Goal: Information Seeking & Learning: Learn about a topic

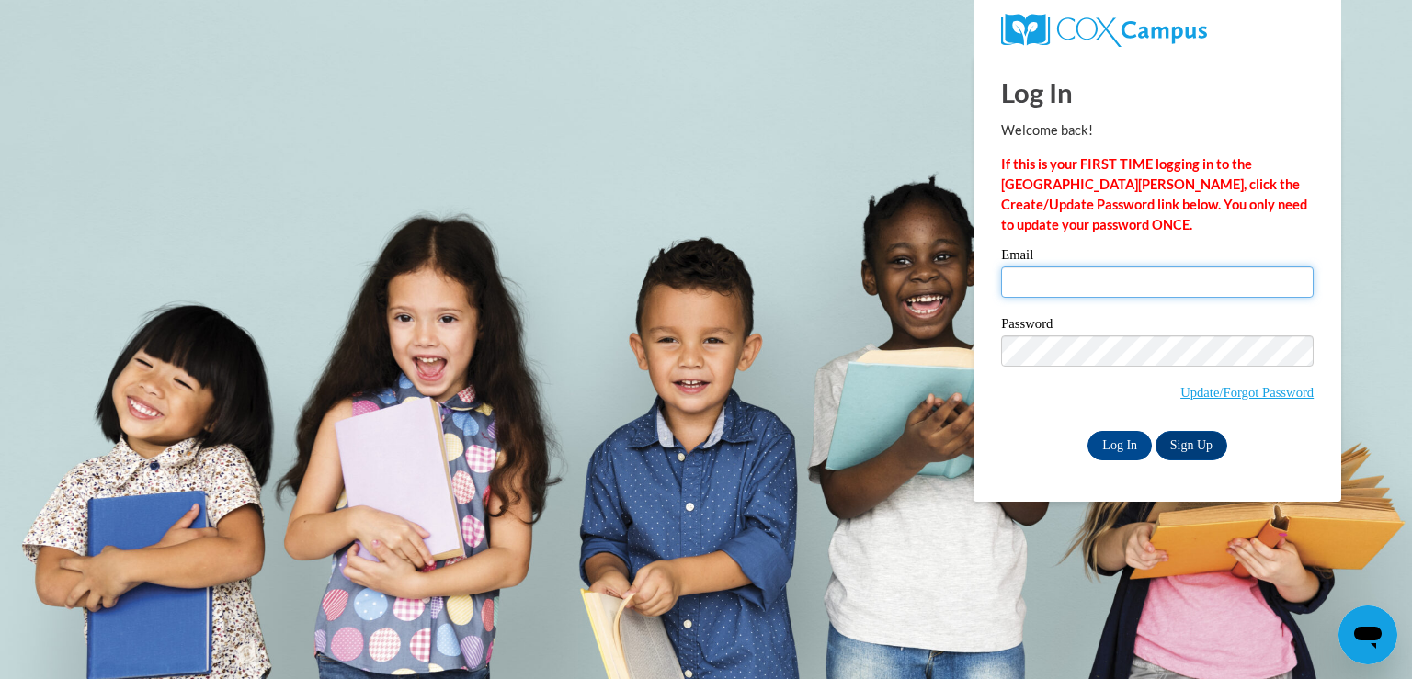
click at [1203, 284] on input "Email" at bounding box center [1157, 282] width 313 height 31
type input "jackie.ronning@mt.gov"
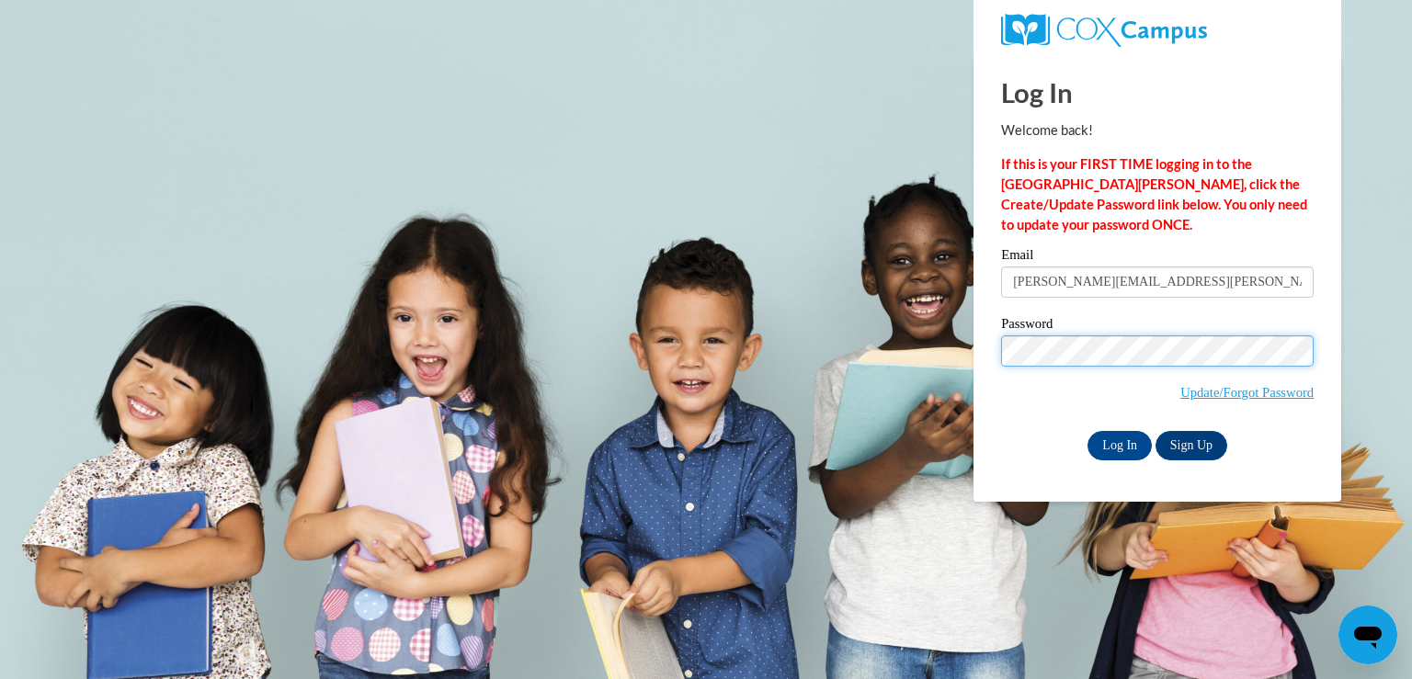
click at [949, 341] on body "Log In Welcome back! If this is your FIRST TIME logging in to the NEW Cox Campu…" at bounding box center [706, 339] width 1412 height 679
click at [1088, 431] on input "Log In" at bounding box center [1120, 445] width 64 height 29
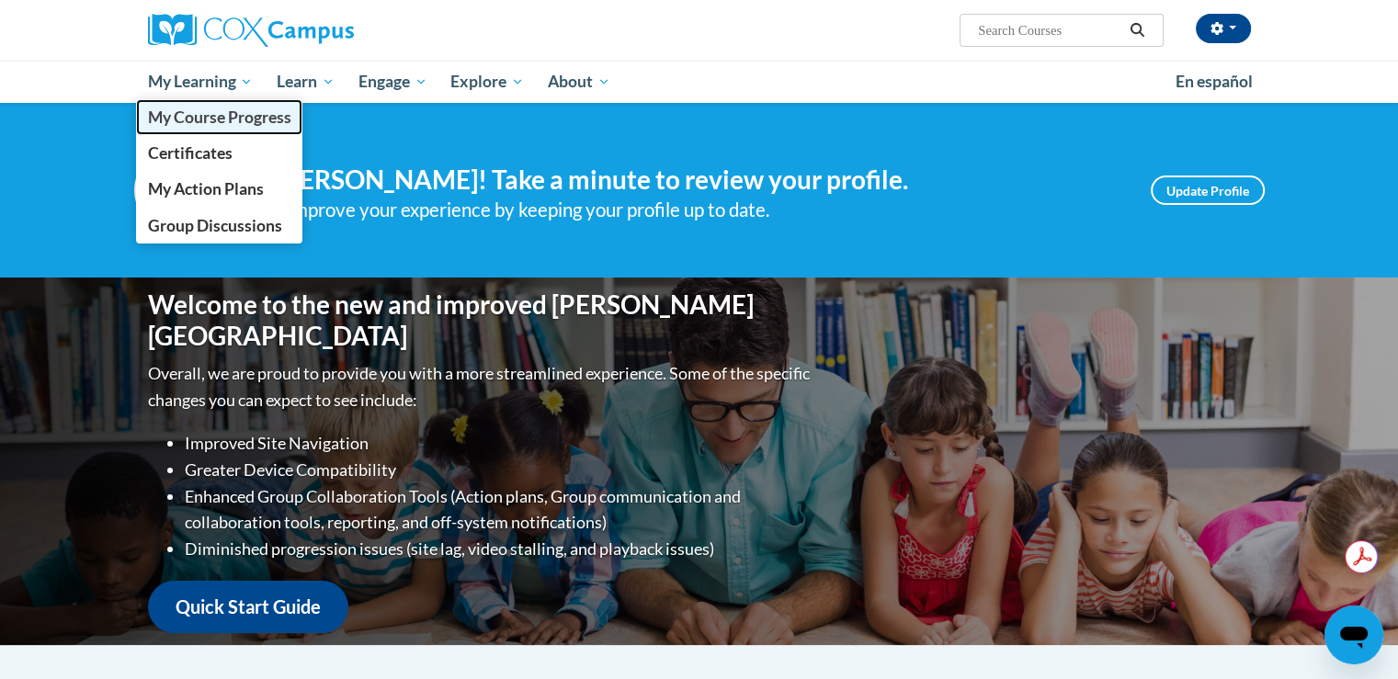
click at [177, 122] on span "My Course Progress" at bounding box center [218, 117] width 143 height 19
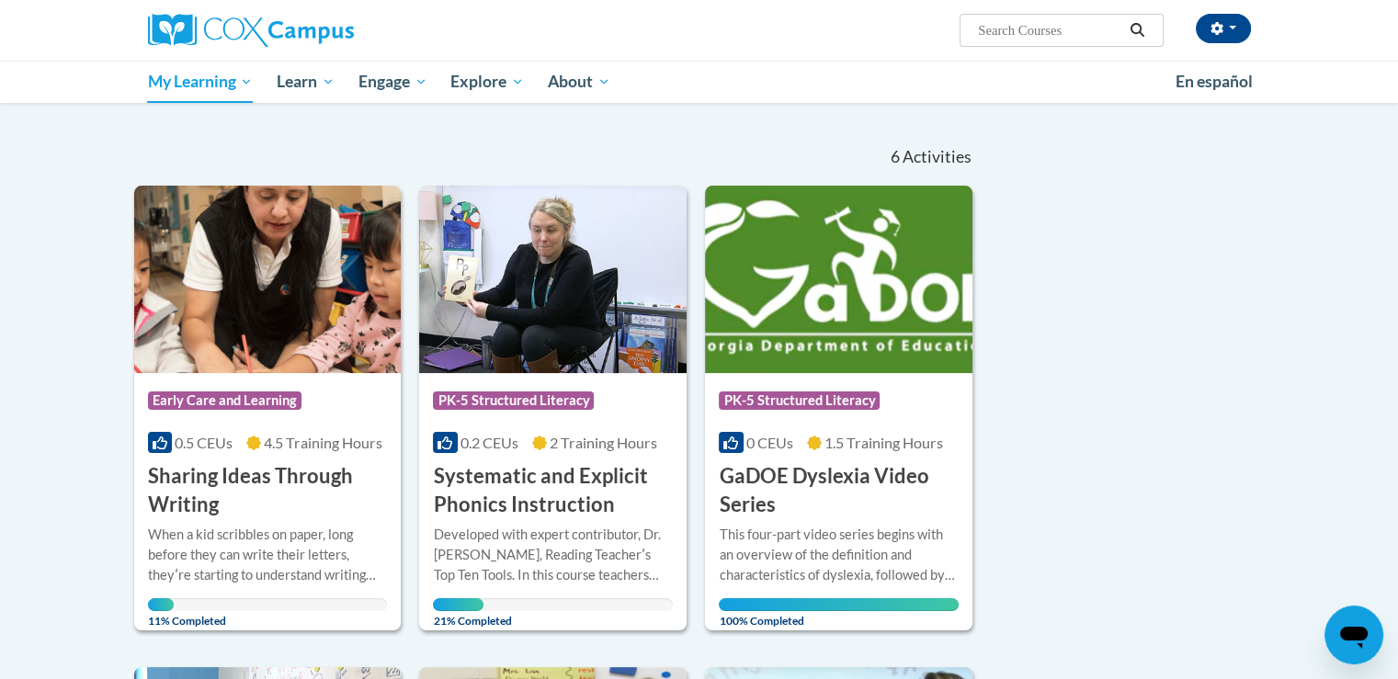
scroll to position [276, 0]
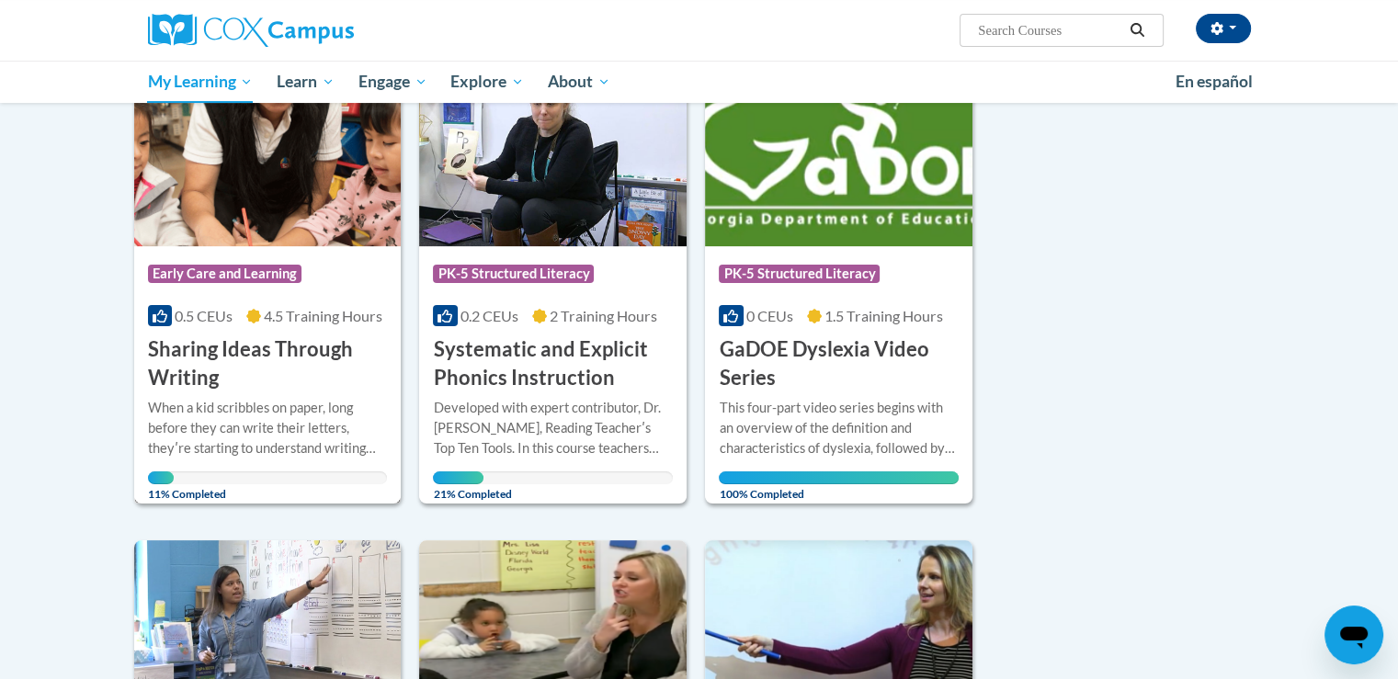
click at [235, 420] on div "When a kid scribbles on paper, long before they can write their letters, theyʹr…" at bounding box center [268, 428] width 240 height 61
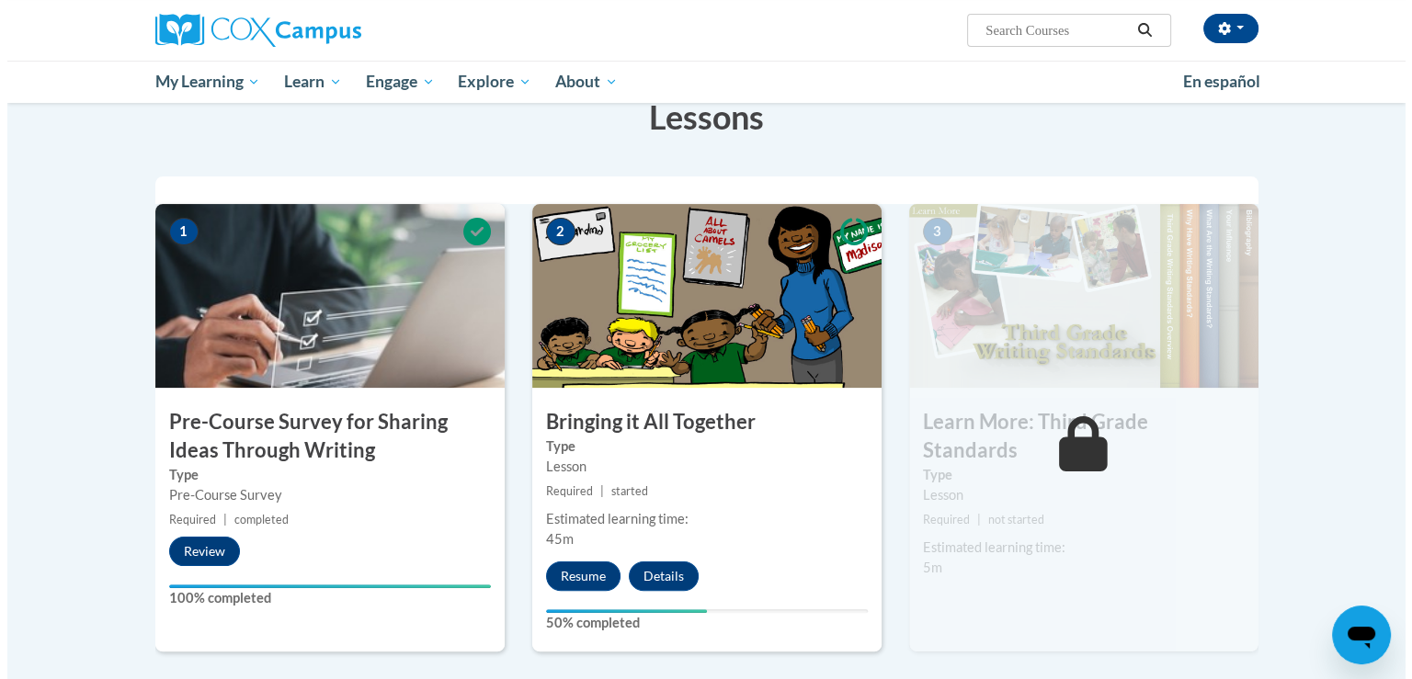
scroll to position [368, 0]
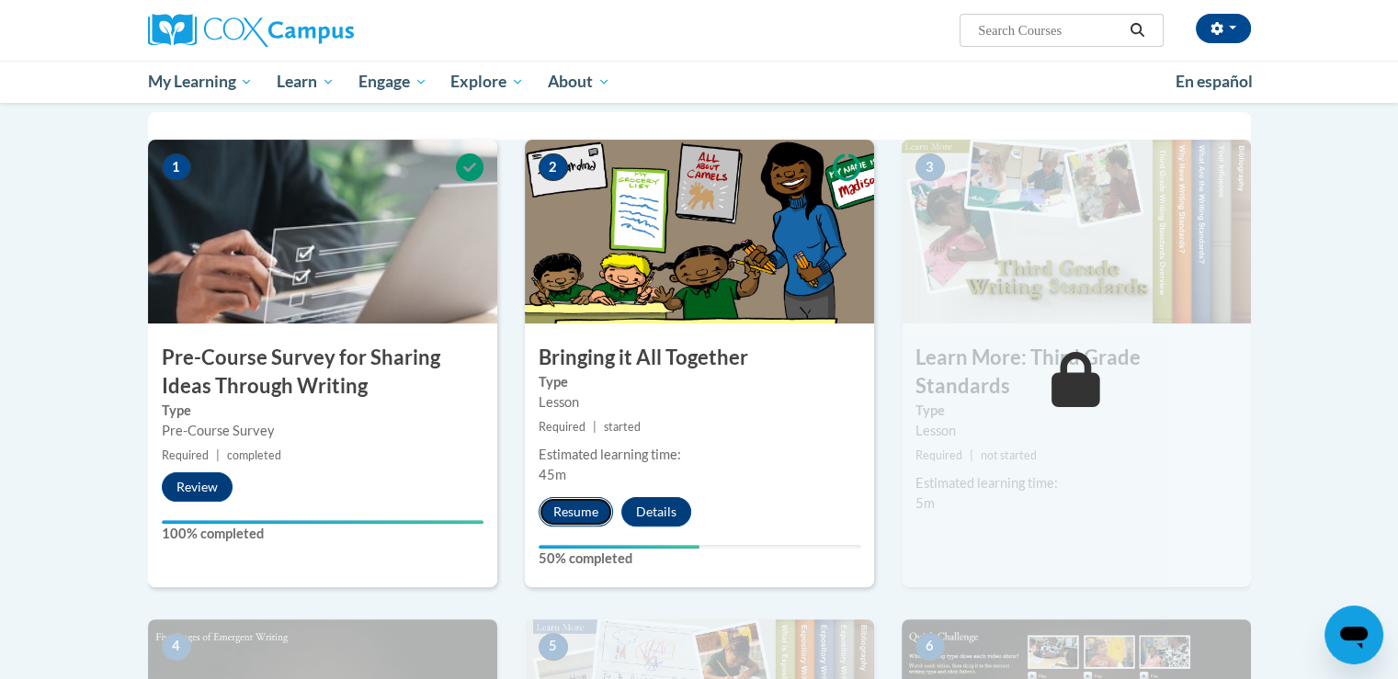
click at [591, 519] on button "Resume" at bounding box center [576, 511] width 74 height 29
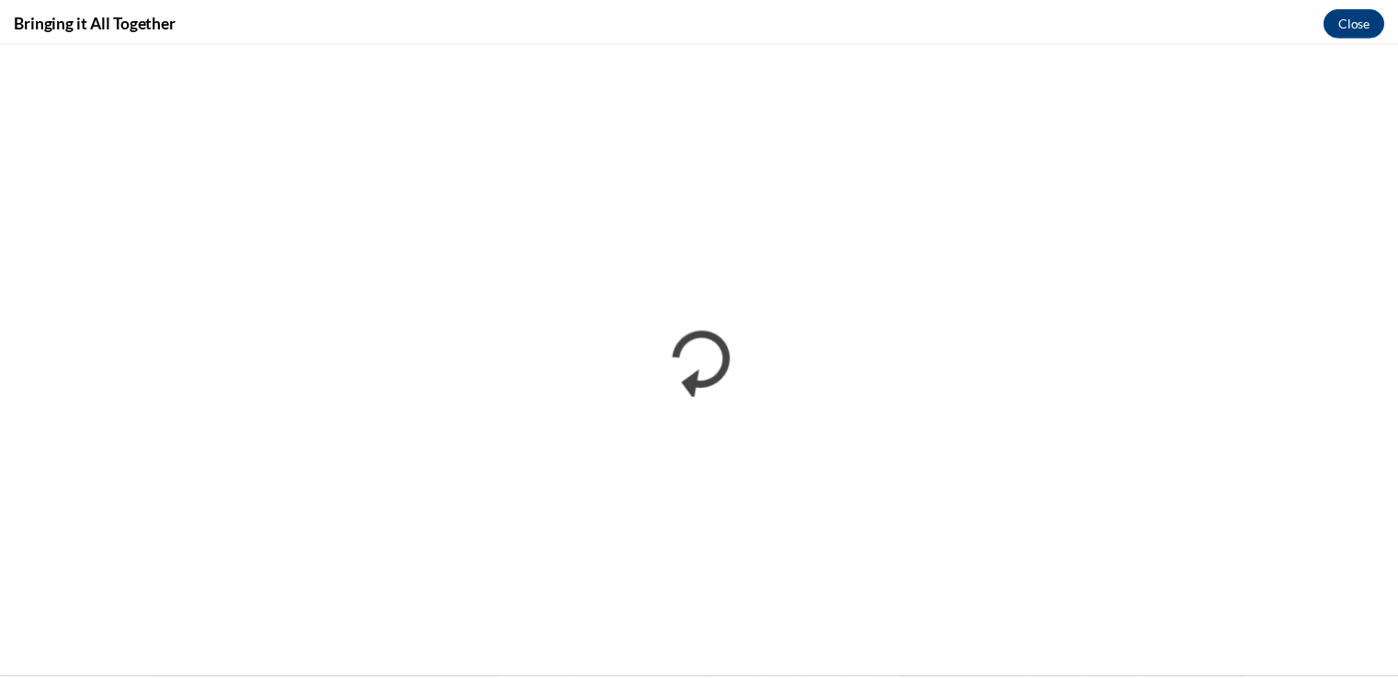
scroll to position [0, 0]
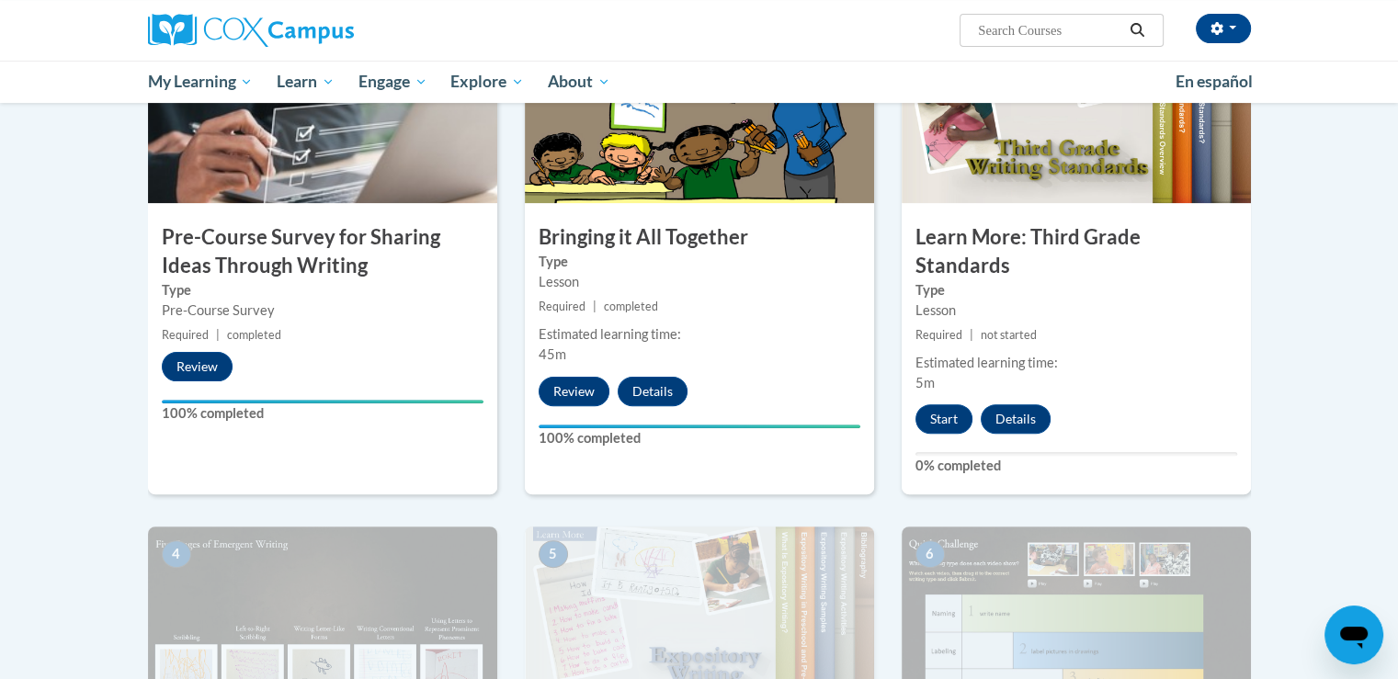
scroll to position [460, 0]
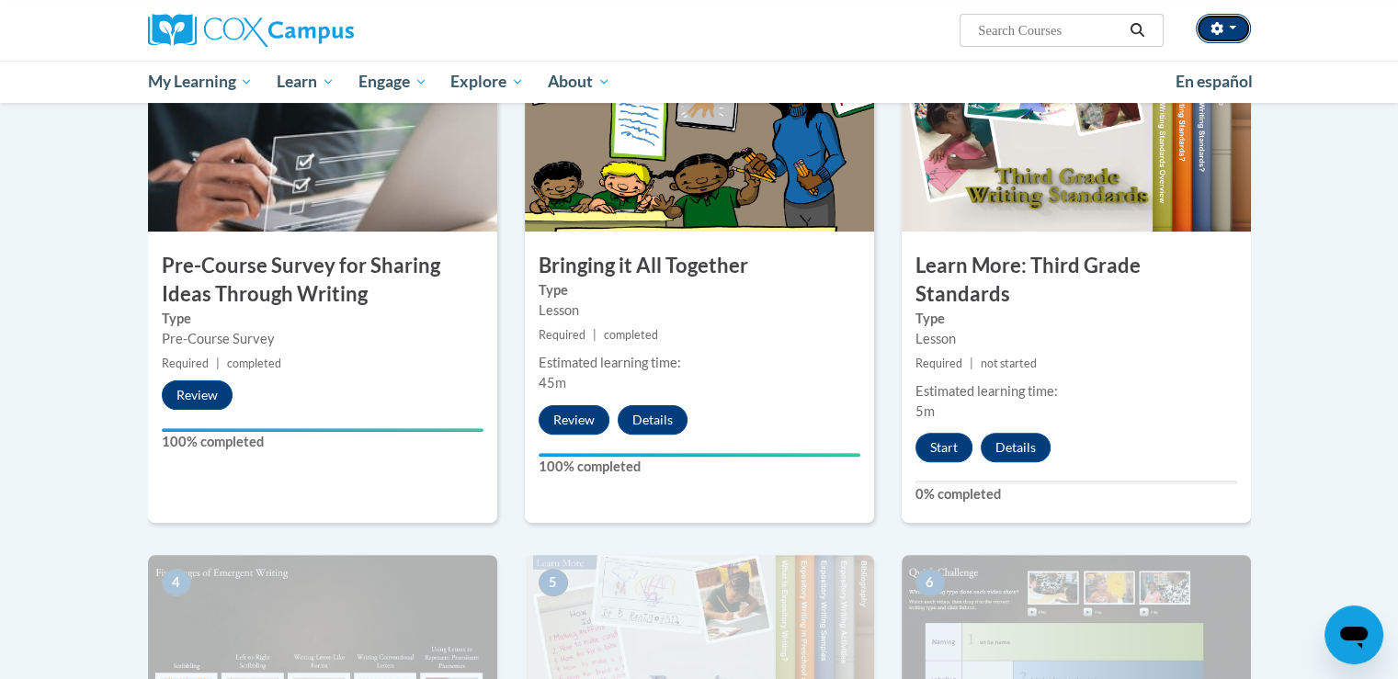
click at [1232, 29] on span "button" at bounding box center [1232, 28] width 7 height 4
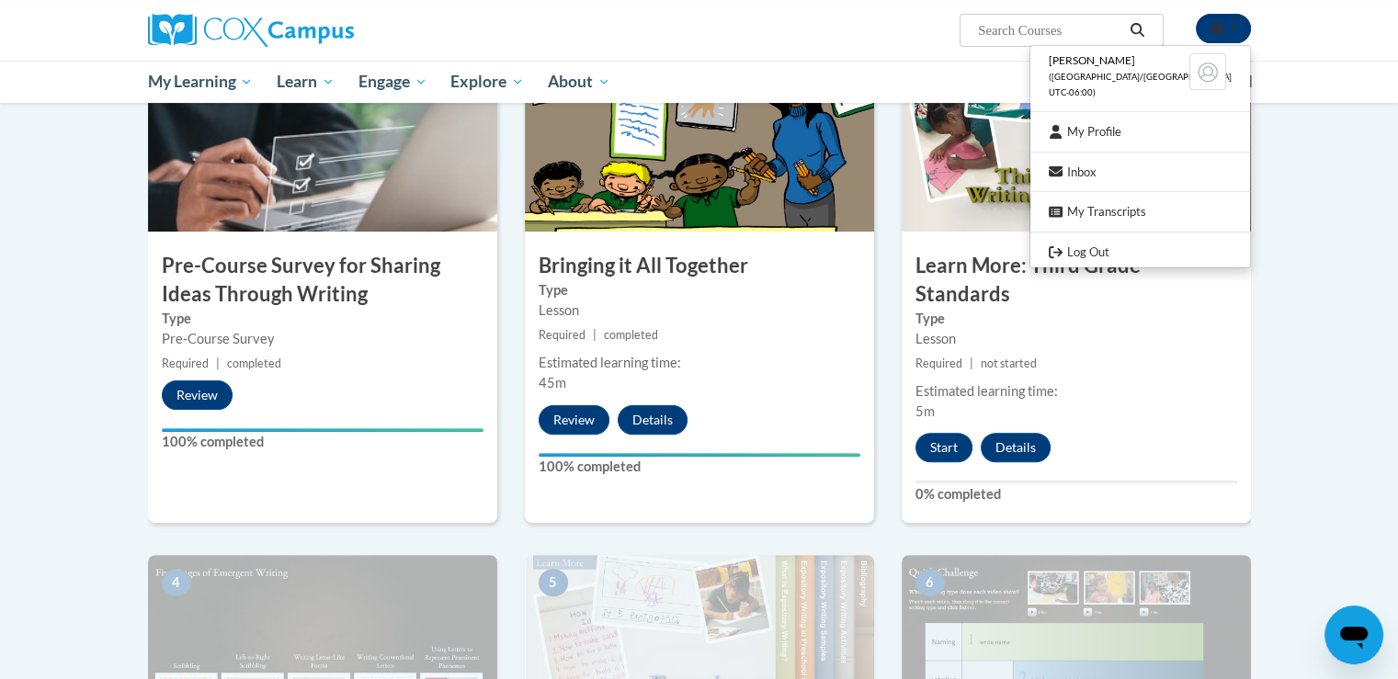
click at [1232, 29] on span "button" at bounding box center [1232, 28] width 7 height 4
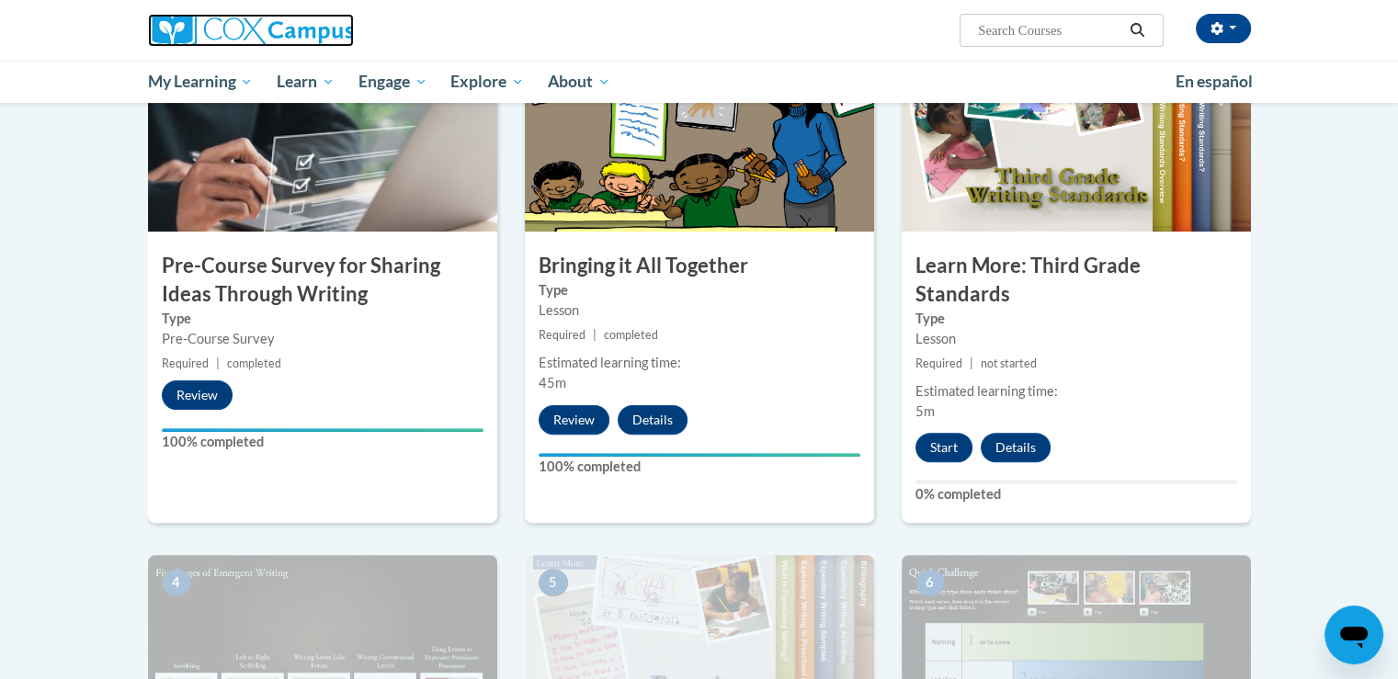
click at [167, 37] on img at bounding box center [251, 30] width 206 height 33
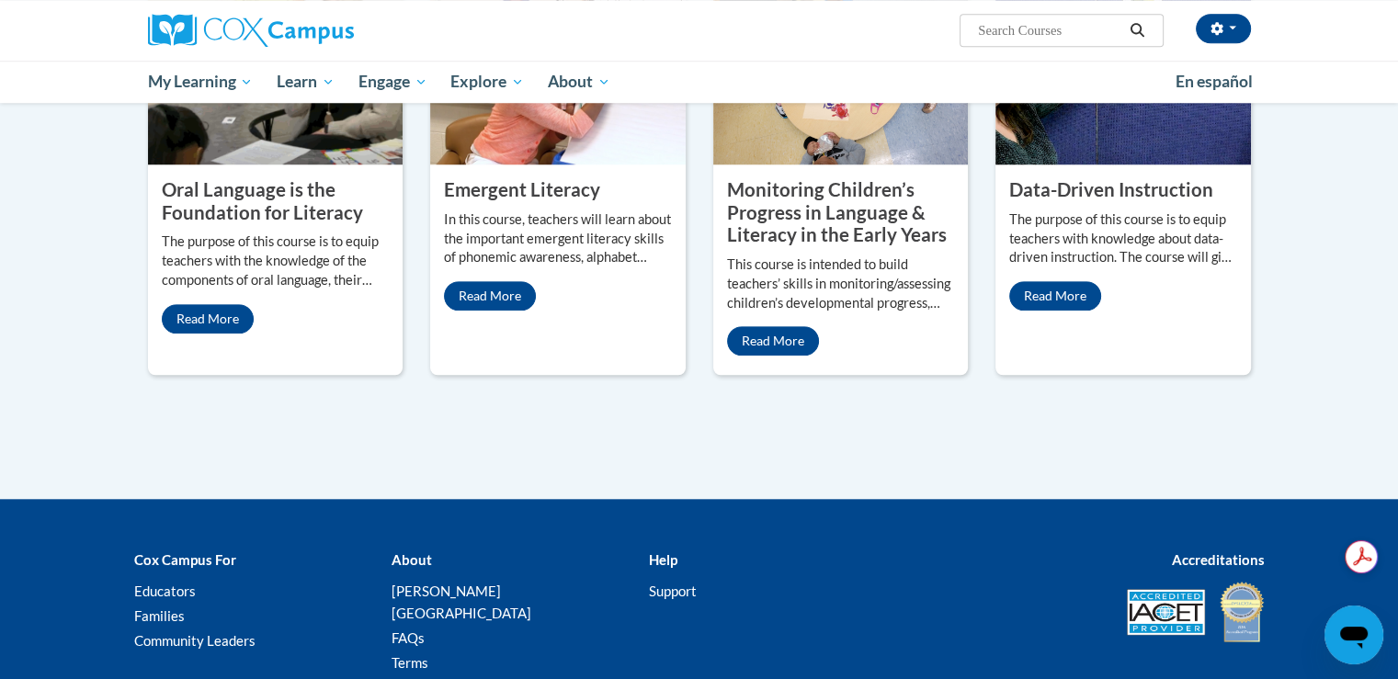
scroll to position [1727, 0]
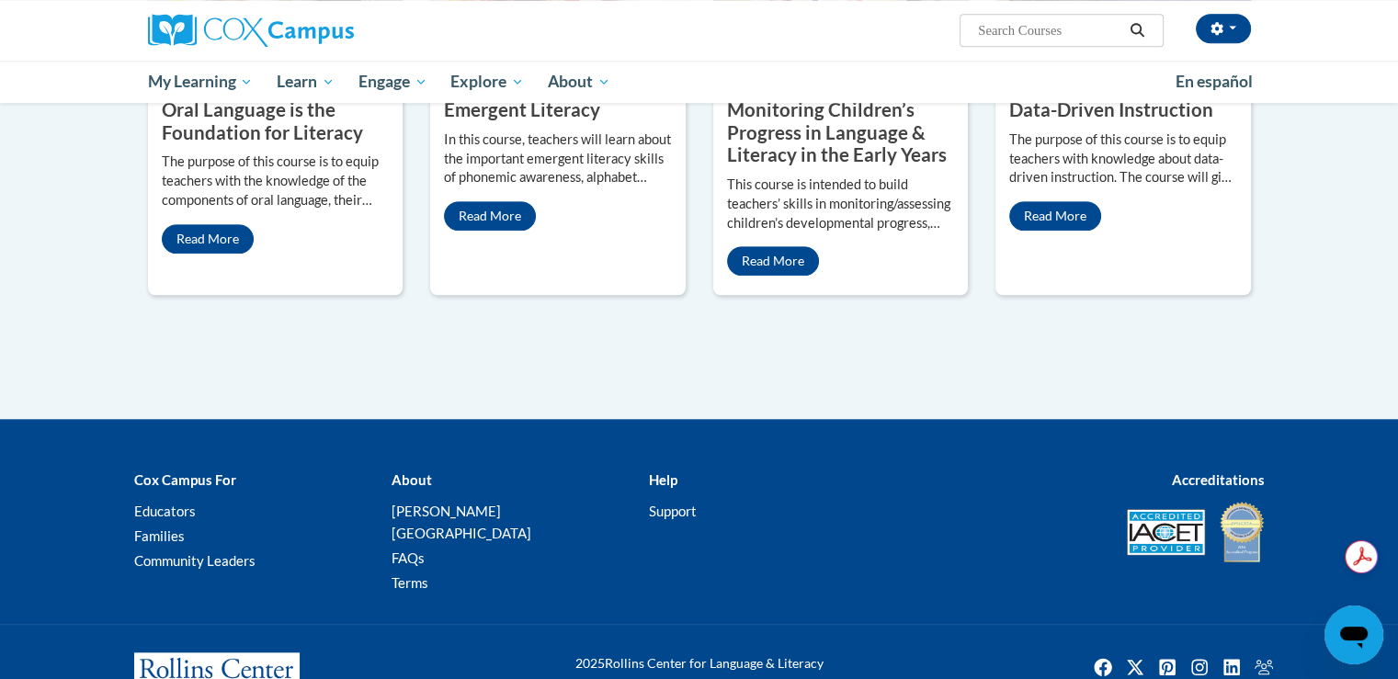
click at [664, 472] on b "Help" at bounding box center [662, 480] width 29 height 17
click at [668, 503] on link "Support" at bounding box center [672, 511] width 48 height 17
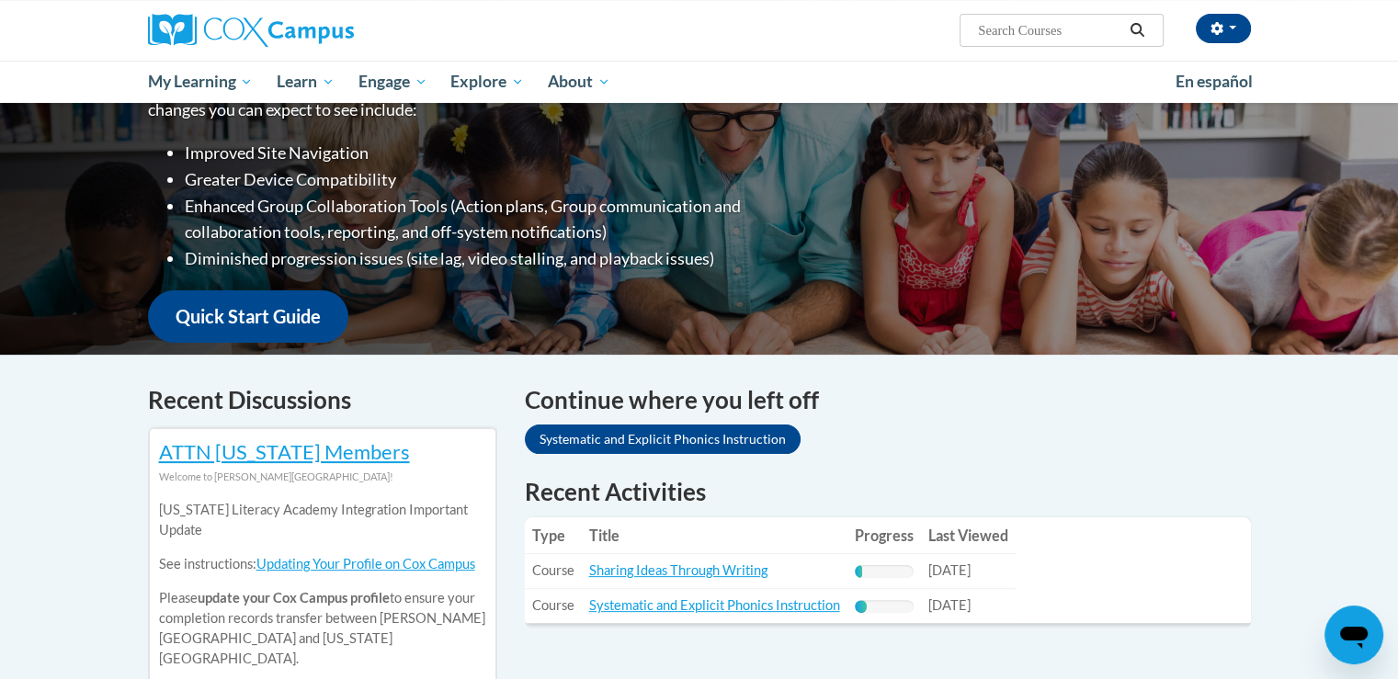
scroll to position [460, 0]
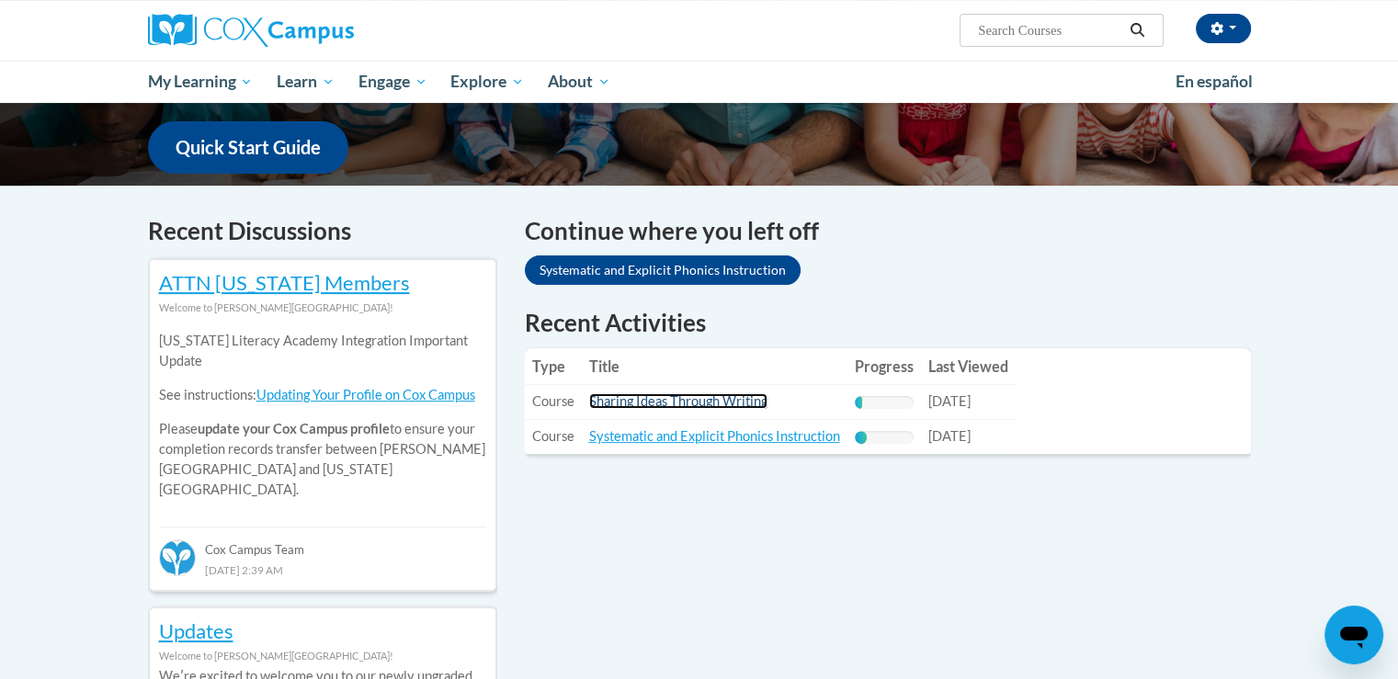
click at [674, 405] on link "Sharing Ideas Through Writing" at bounding box center [678, 401] width 178 height 16
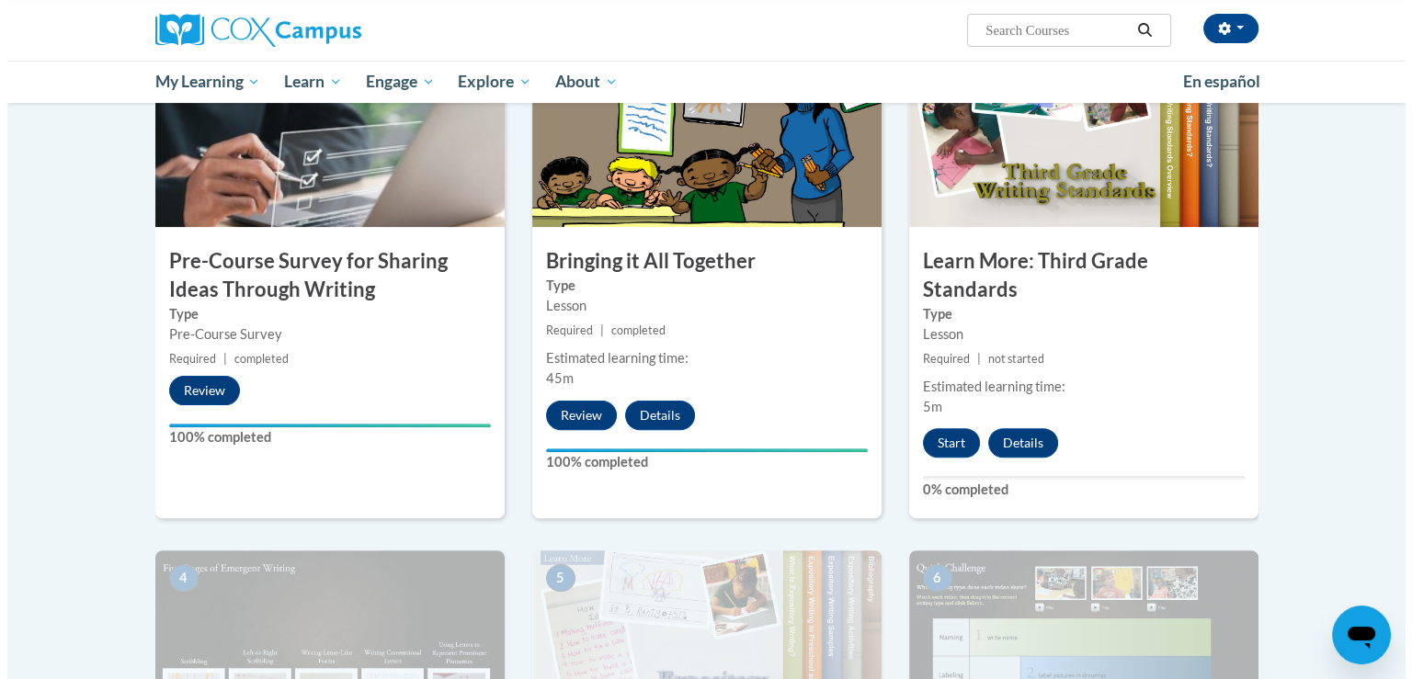
scroll to position [460, 0]
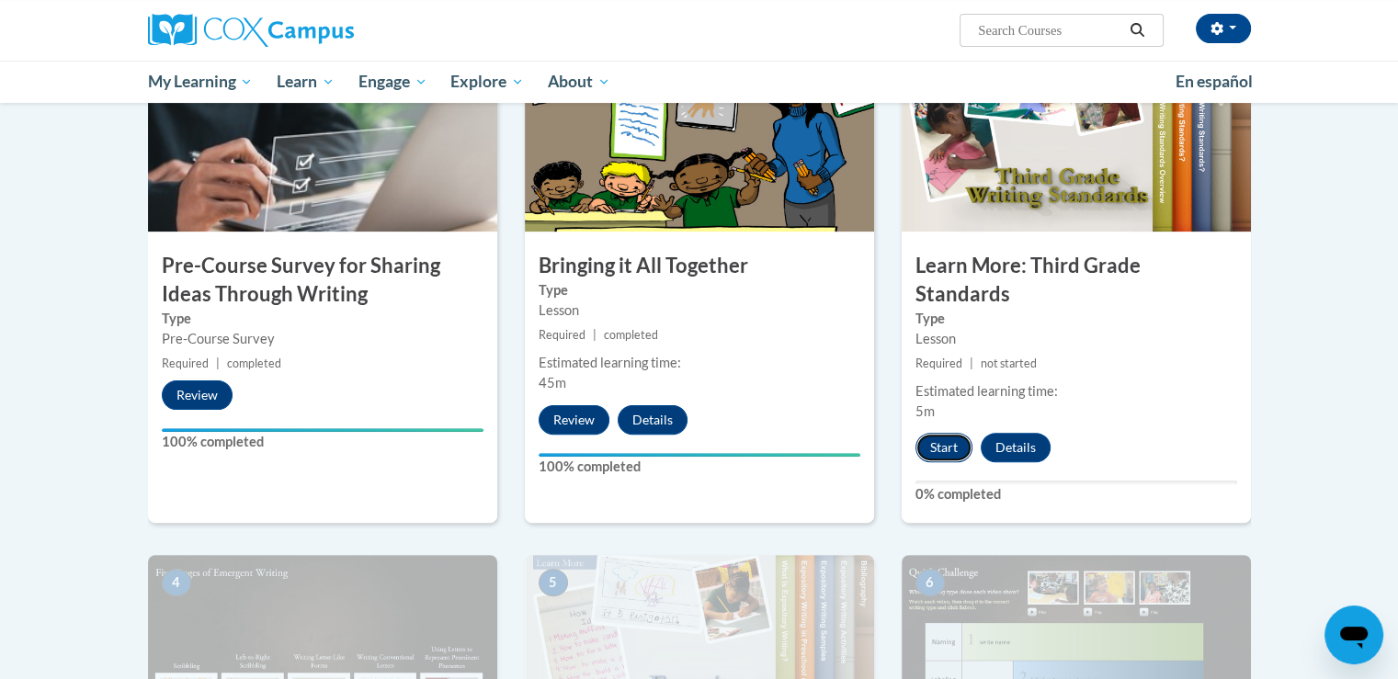
click at [943, 433] on button "Start" at bounding box center [944, 447] width 57 height 29
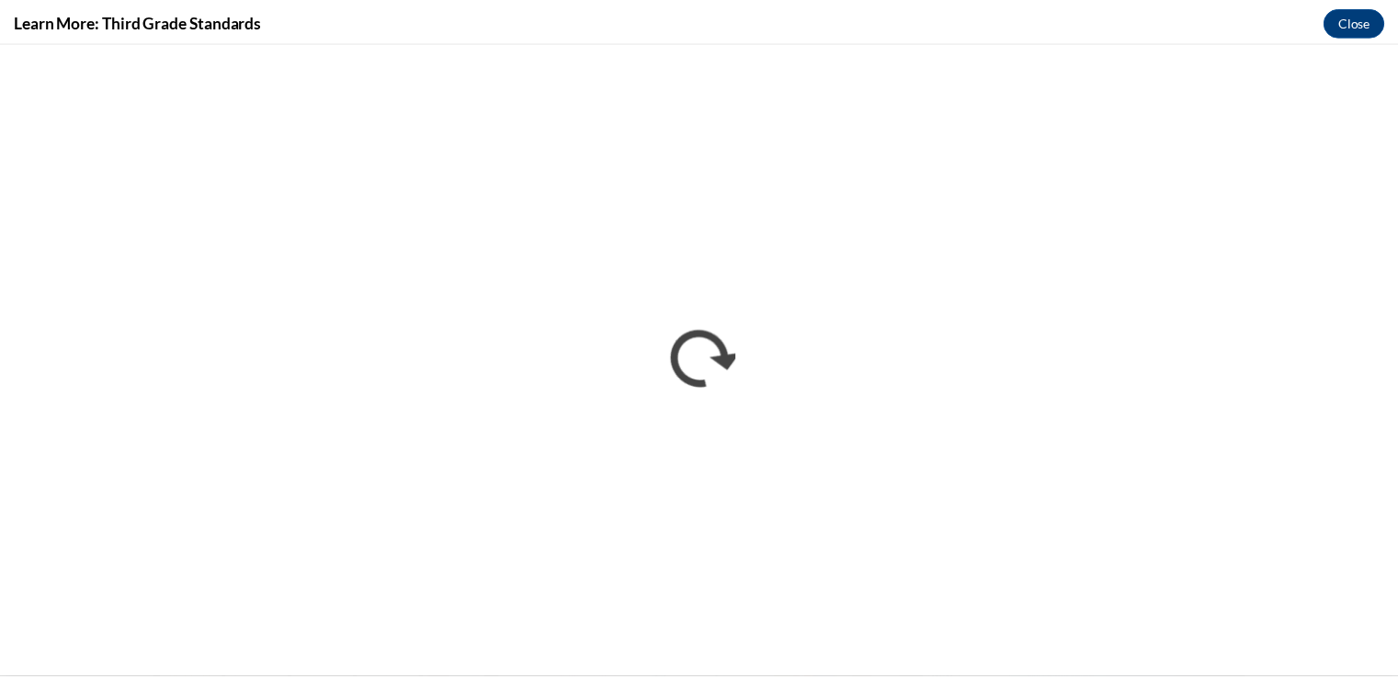
scroll to position [0, 0]
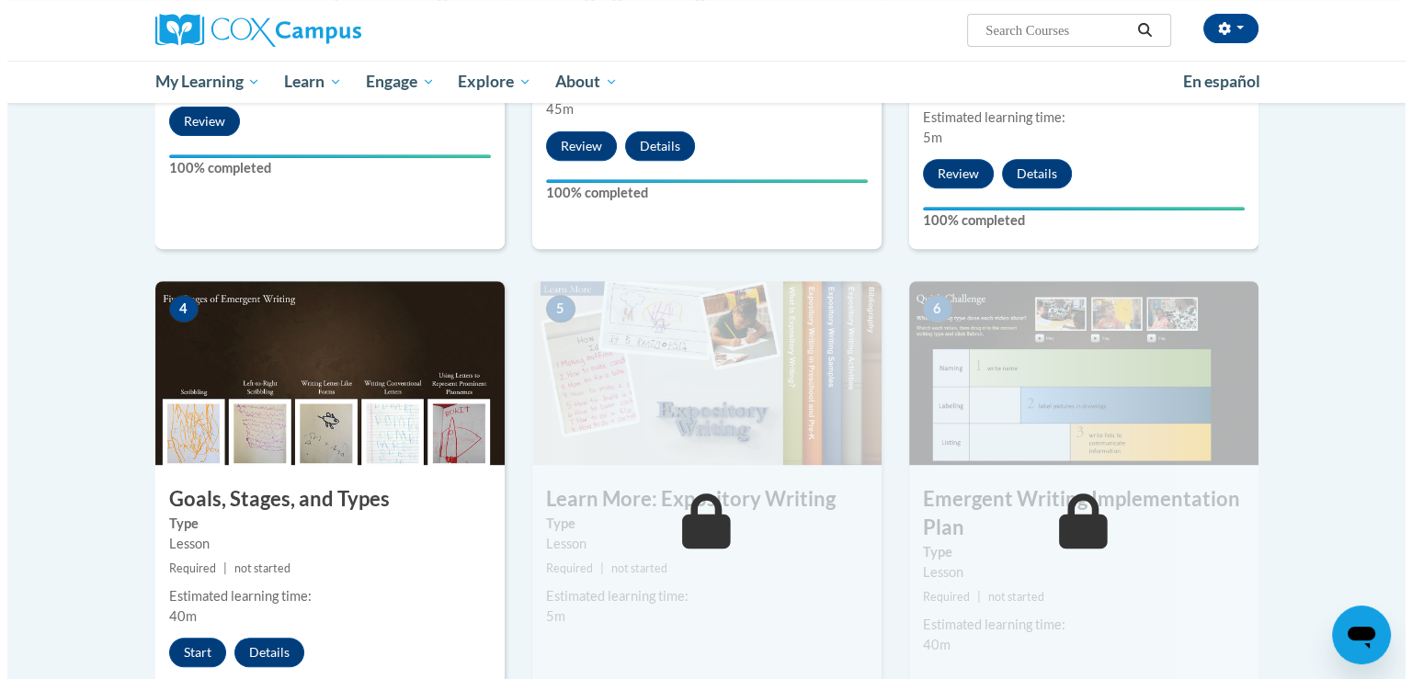
scroll to position [735, 0]
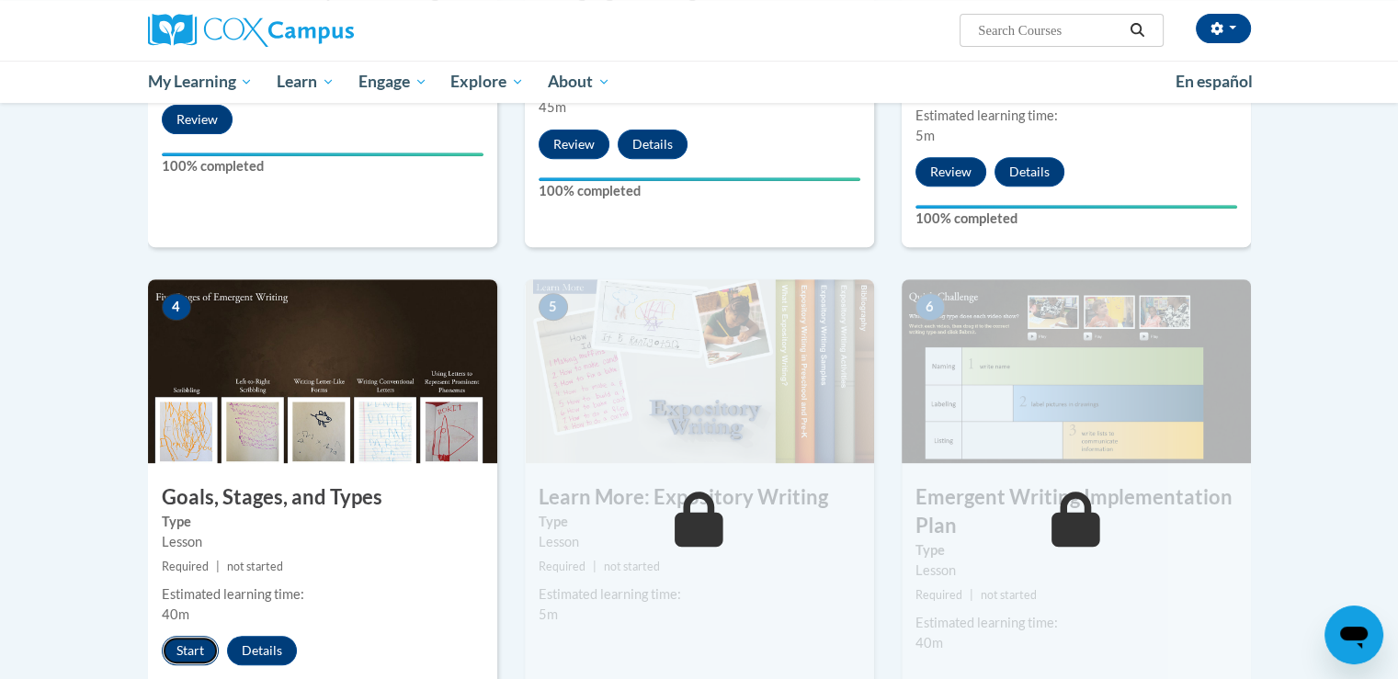
click at [182, 636] on button "Start" at bounding box center [190, 650] width 57 height 29
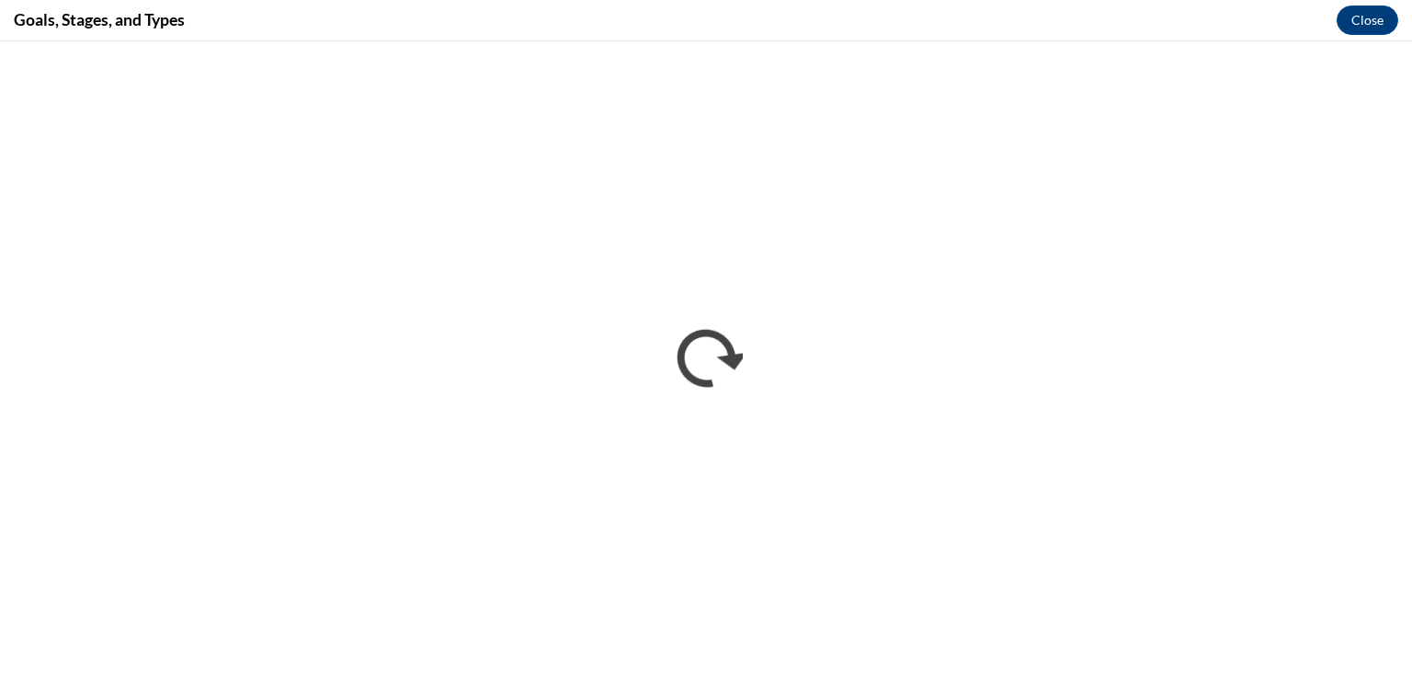
scroll to position [0, 0]
